Goal: Find specific page/section

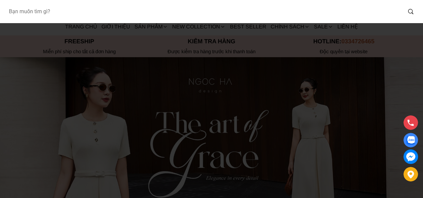
click at [73, 14] on input "Input search Bạn muốn tìm gì?" at bounding box center [202, 11] width 399 height 15
type input "d952"
